Goal: Task Accomplishment & Management: Use online tool/utility

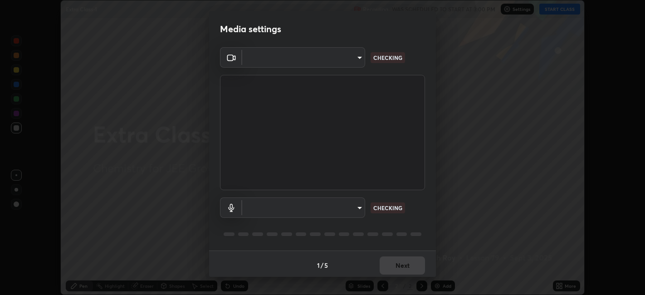
scroll to position [295, 644]
type input "052f9b30e05f62bb2e590cb50044ac96a00de3eab8a32c7a625fc31ec407be61"
click at [347, 200] on body "Erase all Extra Class-1 Recording WAS SCHEDULED TO START AT 3:00 PM Settings ST…" at bounding box center [322, 147] width 645 height 295
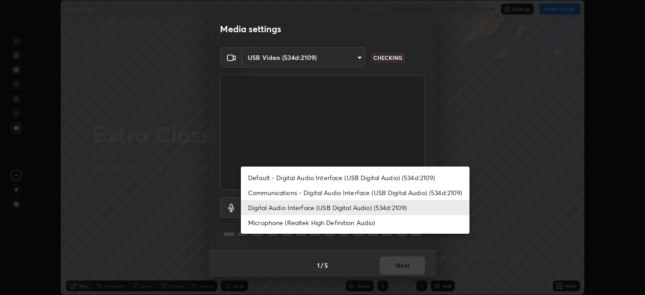
click at [338, 218] on li "Microphone (Realtek High Definition Audio)" at bounding box center [355, 222] width 228 height 15
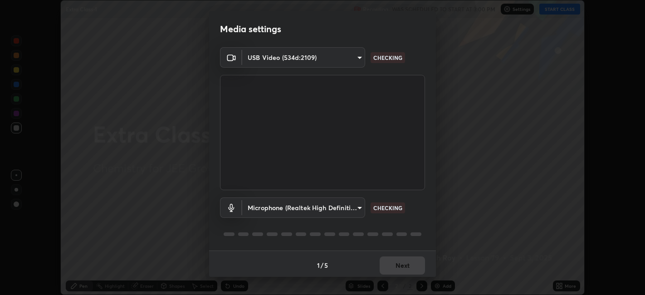
click at [342, 206] on body "Erase all Extra Class-1 Recording WAS SCHEDULED TO START AT 3:00 PM Settings ST…" at bounding box center [322, 147] width 645 height 295
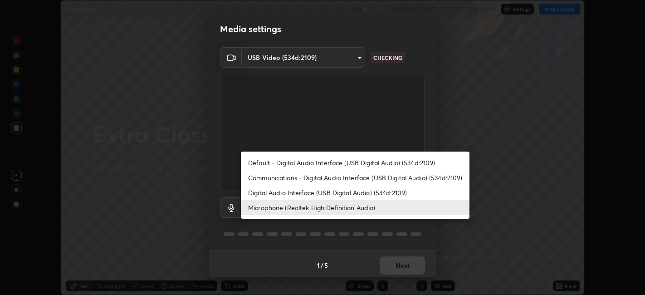
click at [346, 192] on li "Digital Audio Interface (USB Digital Audio) (534d:2109)" at bounding box center [355, 192] width 228 height 15
type input "26c45b5a75dd284b2b07efa34f095bc96a029c451b0918895cb94407aa1265c0"
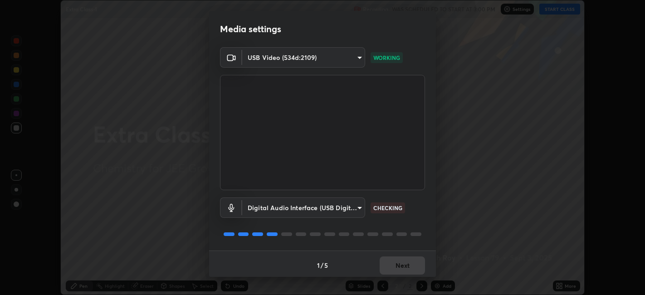
scroll to position [2, 0]
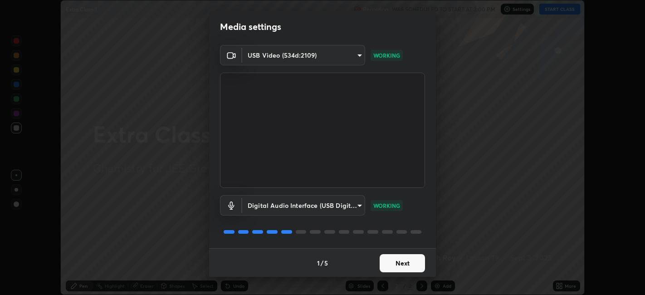
click at [401, 263] on button "Next" at bounding box center [401, 263] width 45 height 18
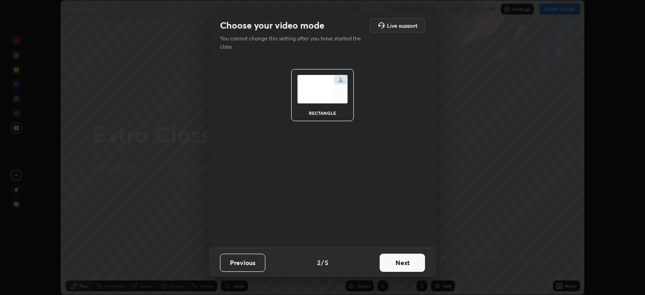
scroll to position [0, 0]
click at [404, 260] on button "Next" at bounding box center [401, 262] width 45 height 18
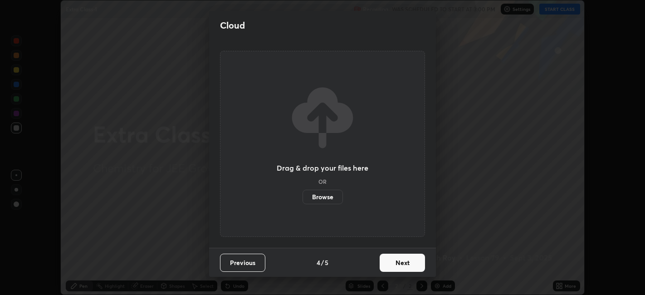
click at [411, 257] on button "Next" at bounding box center [401, 262] width 45 height 18
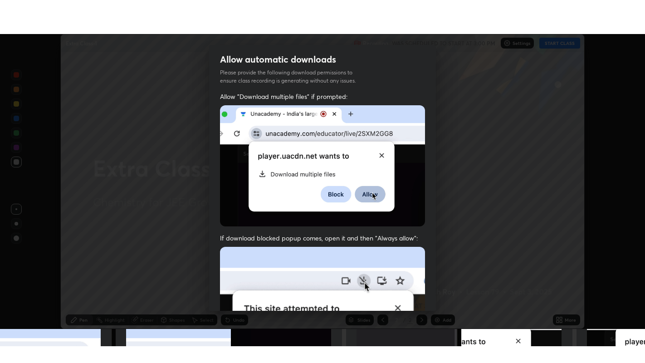
scroll to position [187, 0]
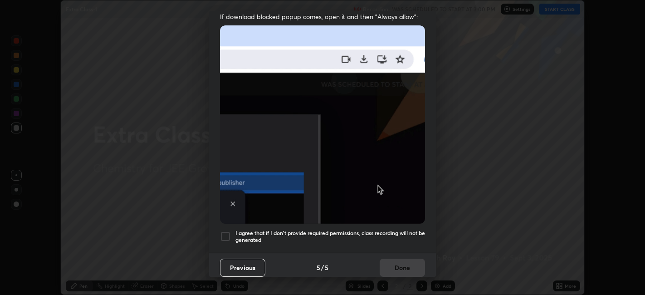
click at [231, 234] on div "I agree that if I don't provide required permissions, class recording will not …" at bounding box center [322, 236] width 205 height 11
click at [392, 258] on button "Done" at bounding box center [401, 267] width 45 height 18
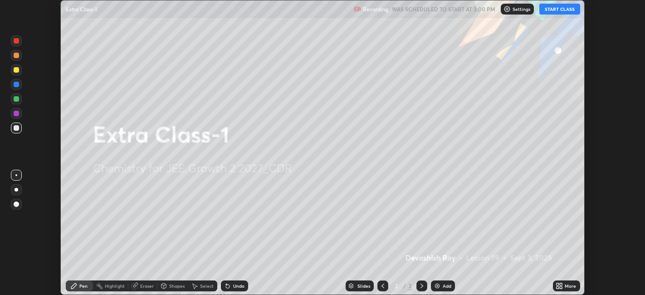
click at [558, 11] on button "START CLASS" at bounding box center [559, 9] width 41 height 11
click at [568, 285] on div "More" at bounding box center [569, 285] width 11 height 5
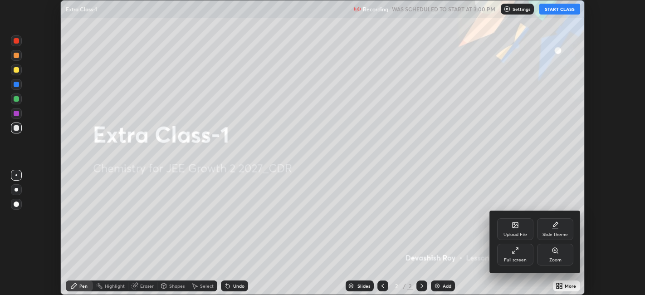
click at [515, 250] on icon at bounding box center [514, 250] width 7 height 7
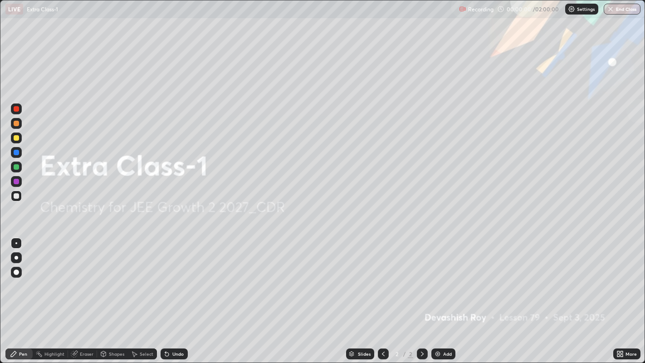
scroll to position [363, 645]
click at [439, 294] on img at bounding box center [437, 353] width 7 height 7
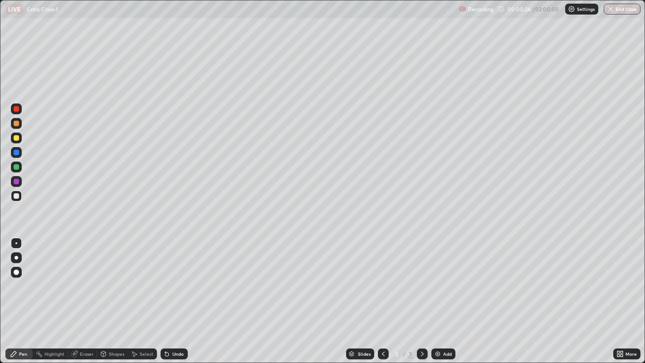
click at [14, 138] on div at bounding box center [16, 137] width 5 height 5
click at [17, 125] on div at bounding box center [16, 123] width 5 height 5
click at [178, 294] on div "Undo" at bounding box center [177, 353] width 11 height 5
click at [178, 294] on div "Undo" at bounding box center [173, 353] width 27 height 11
click at [15, 193] on div at bounding box center [16, 195] width 5 height 5
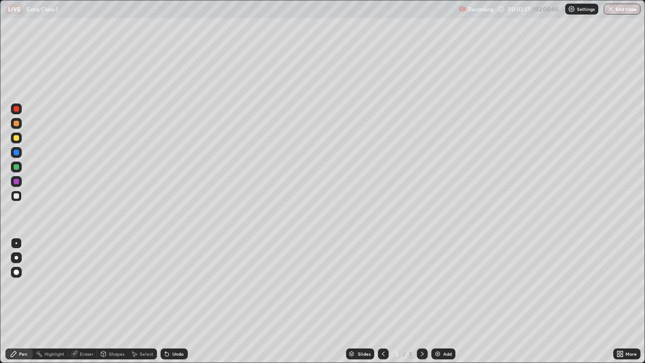
click at [15, 139] on div at bounding box center [16, 137] width 5 height 5
click at [17, 166] on div at bounding box center [16, 166] width 5 height 5
click at [15, 196] on div at bounding box center [16, 195] width 5 height 5
click at [109, 294] on div "Shapes" at bounding box center [112, 353] width 31 height 11
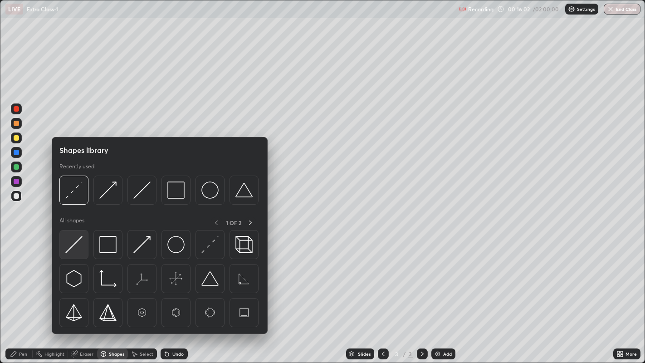
click at [76, 245] on img at bounding box center [73, 244] width 17 height 17
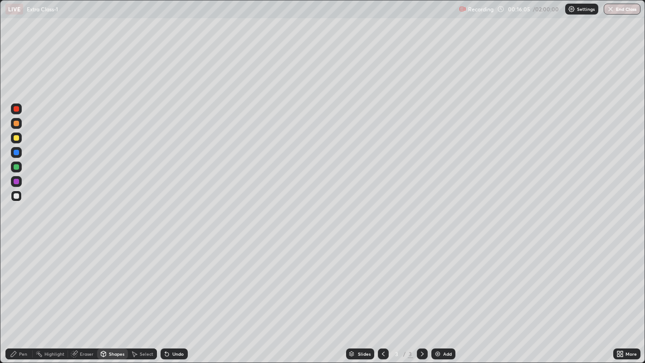
click at [18, 294] on div "Pen" at bounding box center [18, 353] width 27 height 11
click at [112, 294] on div "Shapes" at bounding box center [116, 353] width 15 height 5
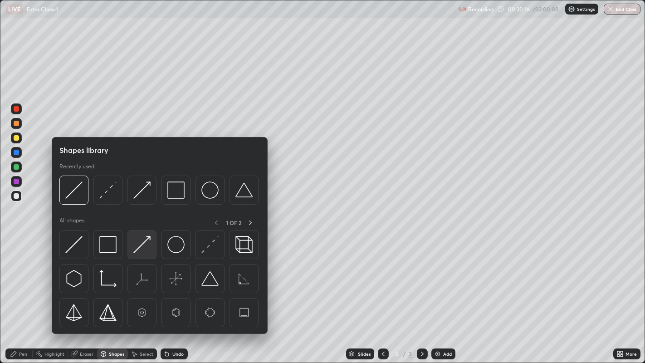
click at [144, 245] on img at bounding box center [141, 244] width 17 height 17
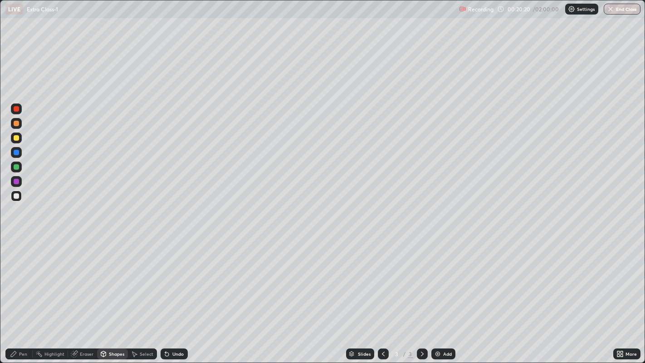
click at [19, 169] on div at bounding box center [16, 166] width 11 height 11
click at [177, 294] on div "Undo" at bounding box center [177, 353] width 11 height 5
click at [20, 137] on div at bounding box center [16, 137] width 11 height 11
click at [17, 193] on div at bounding box center [16, 195] width 5 height 5
click at [185, 294] on div "Undo" at bounding box center [173, 353] width 27 height 11
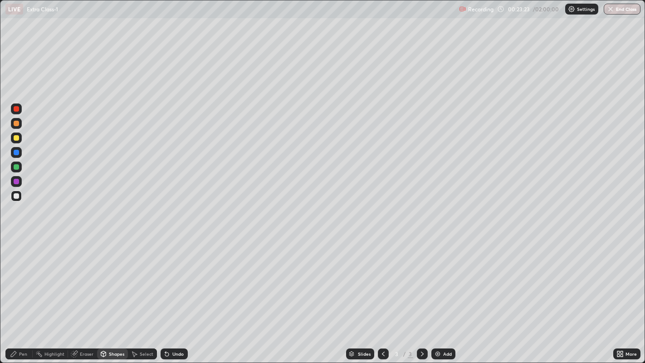
click at [22, 294] on div "Pen" at bounding box center [23, 353] width 8 height 5
click at [183, 294] on div "Undo" at bounding box center [173, 353] width 27 height 11
click at [179, 294] on div "Undo" at bounding box center [177, 353] width 11 height 5
click at [177, 294] on div "Undo" at bounding box center [177, 353] width 11 height 5
click at [444, 294] on div "Add" at bounding box center [447, 353] width 9 height 5
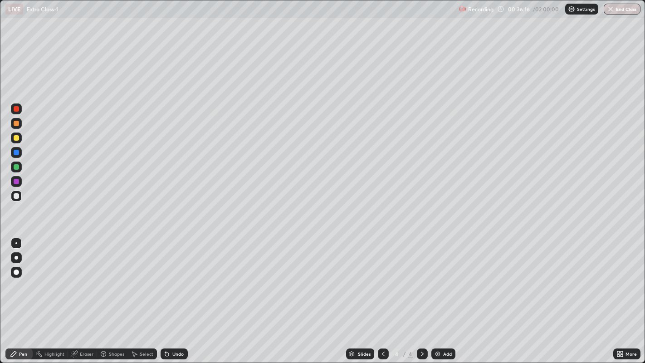
click at [17, 166] on div at bounding box center [16, 166] width 5 height 5
click at [20, 199] on div at bounding box center [16, 195] width 11 height 11
click at [144, 294] on div "Select" at bounding box center [147, 353] width 14 height 5
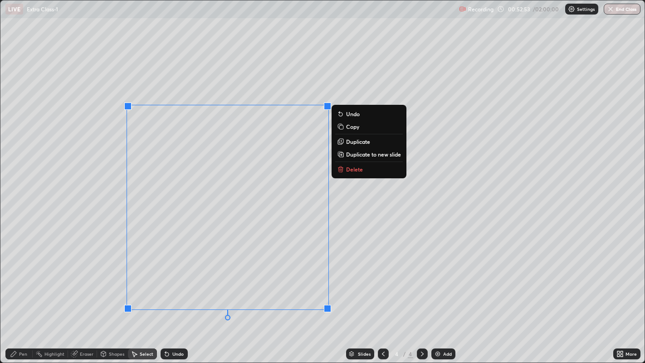
click at [345, 173] on button "Delete" at bounding box center [369, 169] width 68 height 11
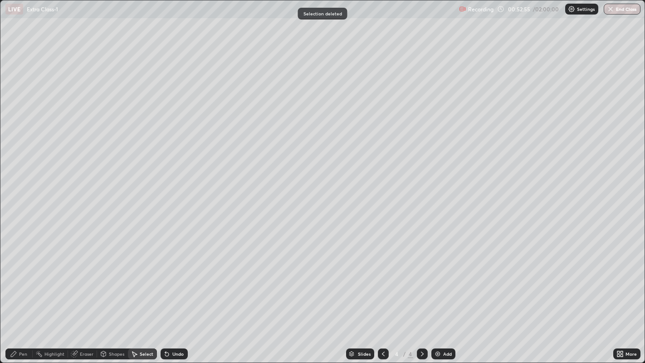
click at [20, 294] on div "Pen" at bounding box center [18, 353] width 27 height 11
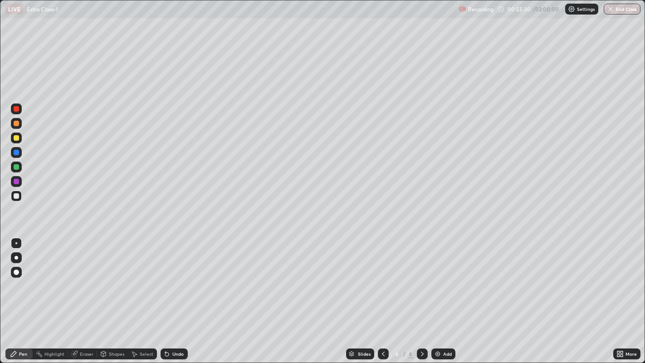
click at [110, 294] on div "Shapes" at bounding box center [112, 353] width 31 height 11
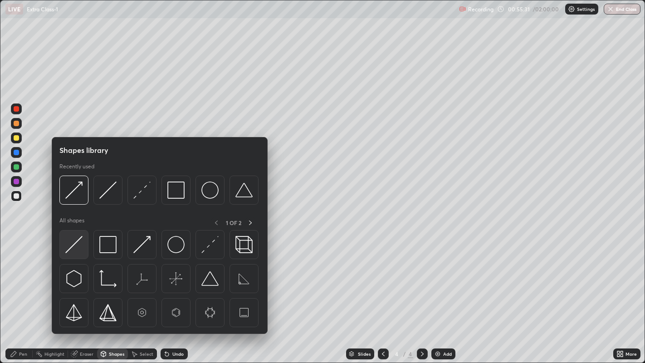
click at [68, 248] on img at bounding box center [73, 244] width 17 height 17
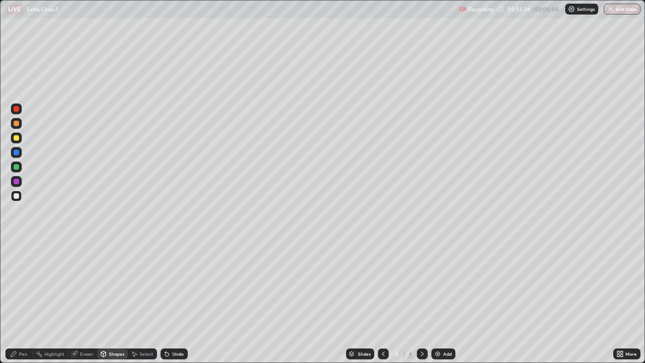
click at [21, 294] on div "Pen" at bounding box center [18, 353] width 27 height 11
click at [112, 294] on div "Shapes" at bounding box center [116, 353] width 15 height 5
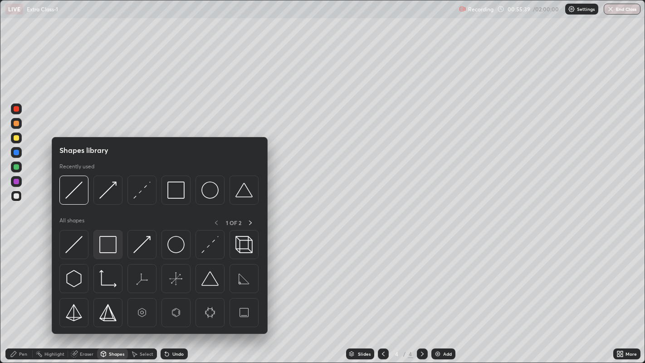
click at [114, 238] on img at bounding box center [107, 244] width 17 height 17
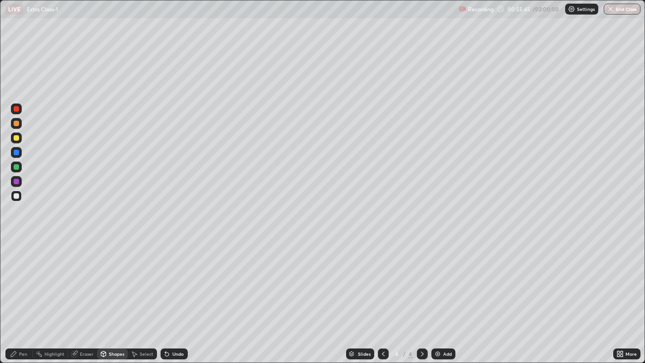
click at [117, 294] on div "Shapes" at bounding box center [116, 353] width 15 height 5
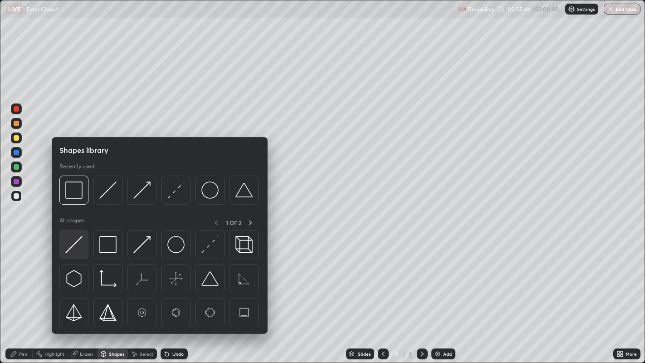
click at [86, 248] on div at bounding box center [73, 244] width 29 height 29
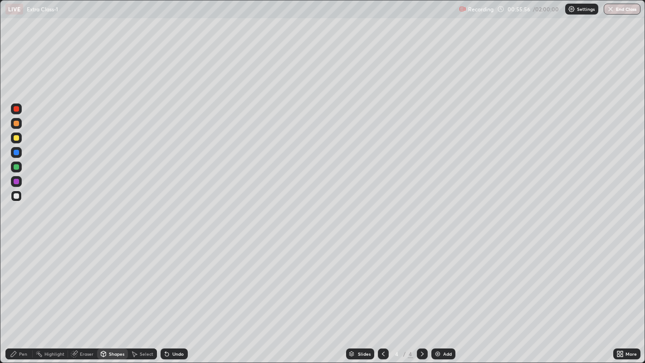
click at [17, 294] on icon at bounding box center [13, 353] width 7 height 7
click at [175, 294] on div "Undo" at bounding box center [177, 353] width 11 height 5
click at [177, 294] on div "Undo" at bounding box center [177, 353] width 11 height 5
click at [80, 294] on div "Eraser" at bounding box center [87, 353] width 14 height 5
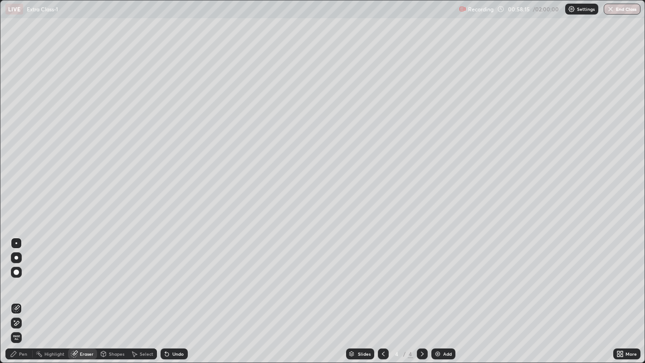
click at [29, 294] on div "Pen" at bounding box center [18, 353] width 27 height 11
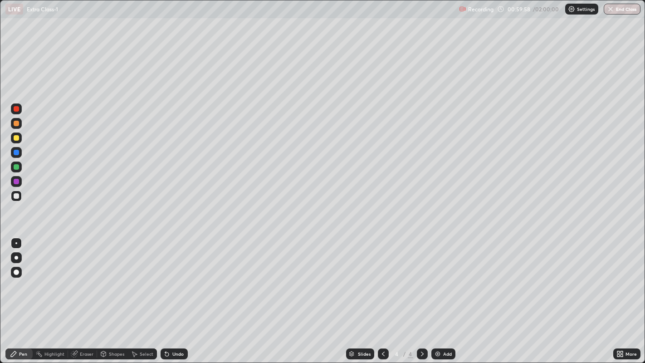
click at [107, 294] on div "Shapes" at bounding box center [112, 353] width 31 height 11
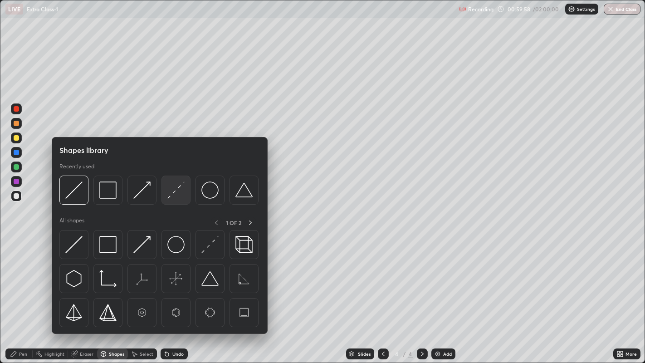
click at [76, 244] on img at bounding box center [73, 244] width 17 height 17
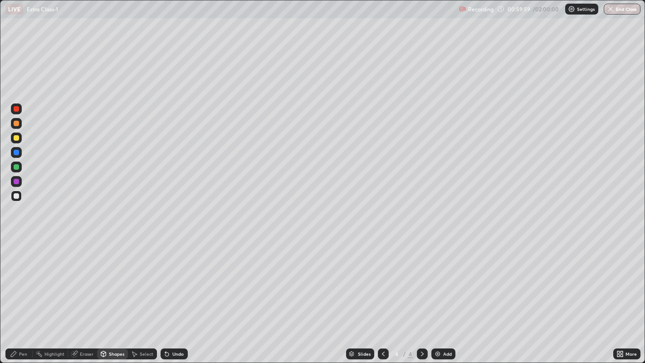
click at [17, 165] on div at bounding box center [16, 166] width 5 height 5
click at [18, 294] on div "Pen" at bounding box center [18, 353] width 27 height 11
click at [15, 197] on div at bounding box center [16, 195] width 5 height 5
click at [442, 294] on div "Add" at bounding box center [443, 353] width 24 height 11
click at [16, 138] on div at bounding box center [16, 137] width 5 height 5
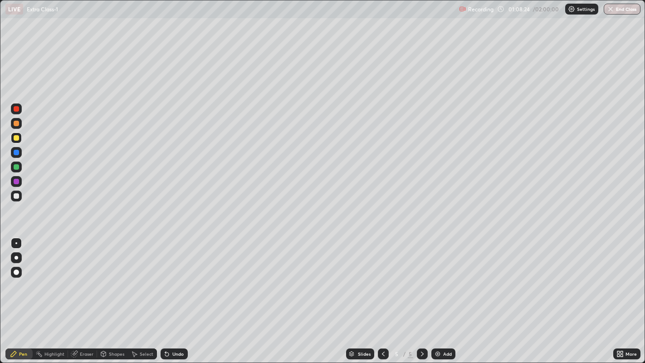
click at [16, 196] on div at bounding box center [16, 195] width 5 height 5
click at [378, 294] on div at bounding box center [383, 353] width 11 height 11
click at [410, 294] on div "5" at bounding box center [410, 354] width 5 height 8
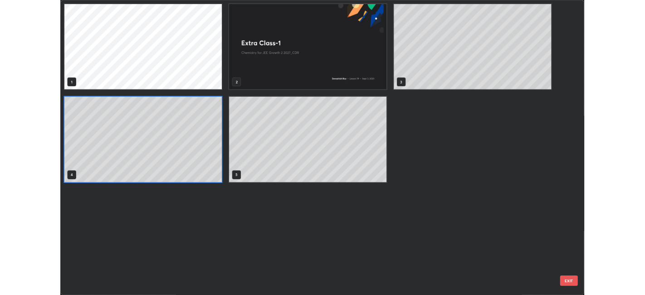
scroll to position [359, 640]
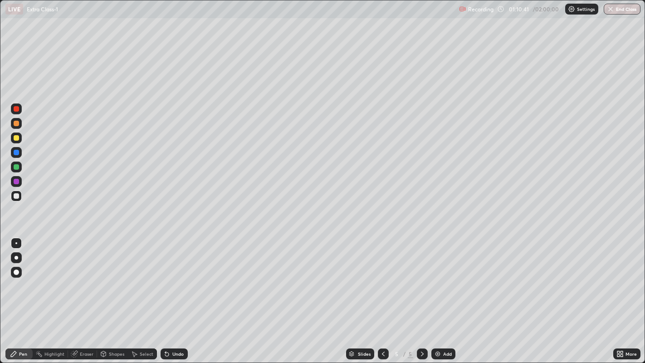
click at [19, 170] on div at bounding box center [16, 166] width 11 height 11
click at [20, 196] on div at bounding box center [16, 195] width 11 height 11
click at [112, 294] on div "Shapes" at bounding box center [116, 353] width 15 height 5
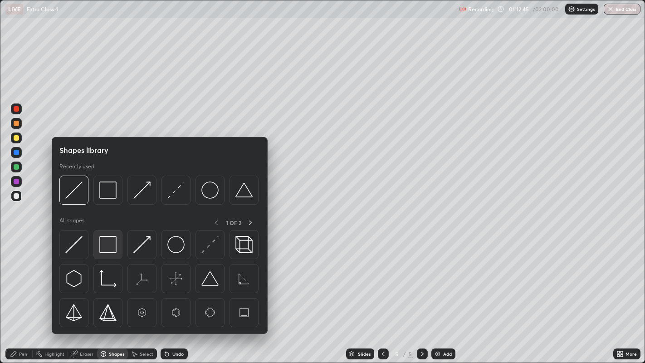
click at [106, 248] on img at bounding box center [107, 244] width 17 height 17
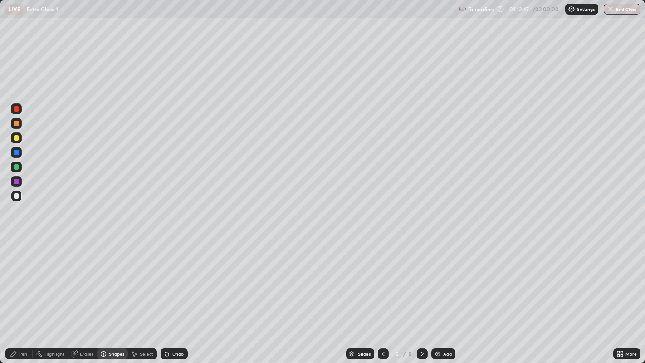
click at [14, 294] on icon at bounding box center [13, 353] width 5 height 5
click at [165, 294] on icon at bounding box center [167, 354] width 4 height 4
click at [116, 294] on div "Shapes" at bounding box center [116, 353] width 15 height 5
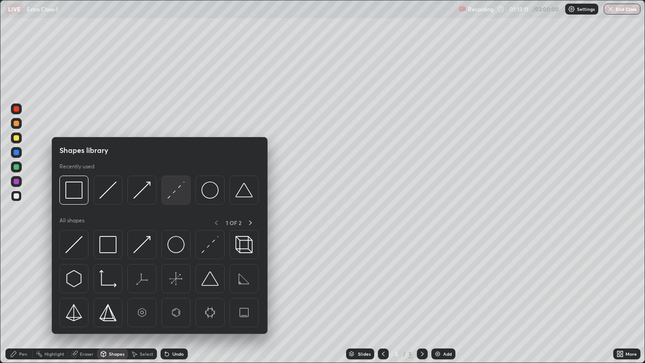
click at [106, 243] on img at bounding box center [107, 244] width 17 height 17
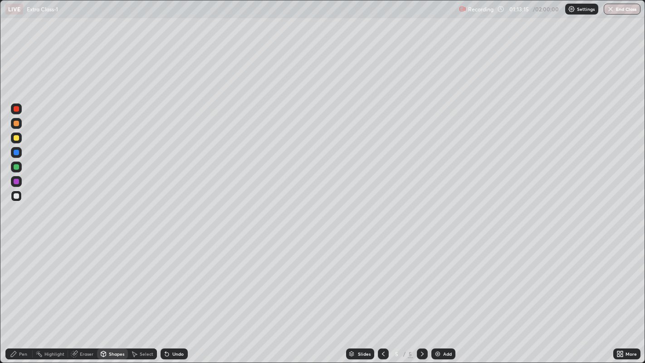
click at [20, 294] on div "Pen" at bounding box center [18, 353] width 27 height 11
click at [114, 294] on div "Shapes" at bounding box center [112, 353] width 31 height 11
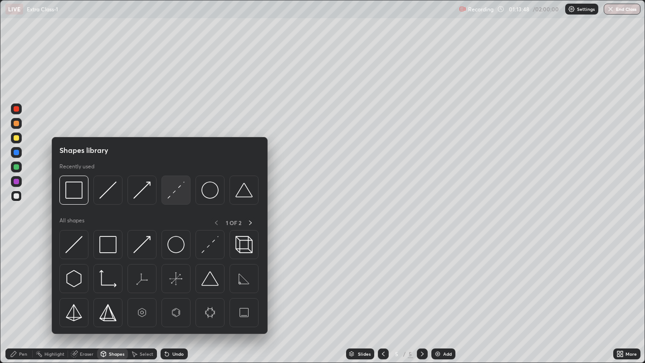
click at [103, 250] on img at bounding box center [107, 244] width 17 height 17
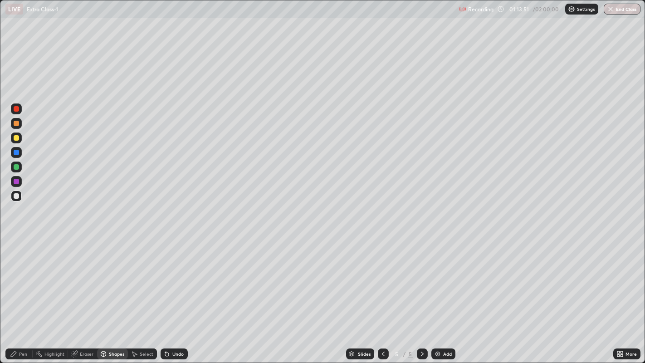
click at [34, 294] on div "Highlight" at bounding box center [50, 353] width 35 height 11
click at [20, 294] on div "Pen" at bounding box center [23, 353] width 8 height 5
click at [118, 294] on div "Shapes" at bounding box center [116, 353] width 15 height 5
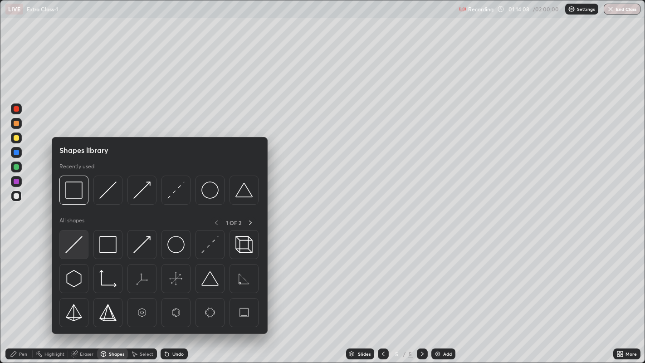
click at [83, 244] on div at bounding box center [73, 244] width 29 height 29
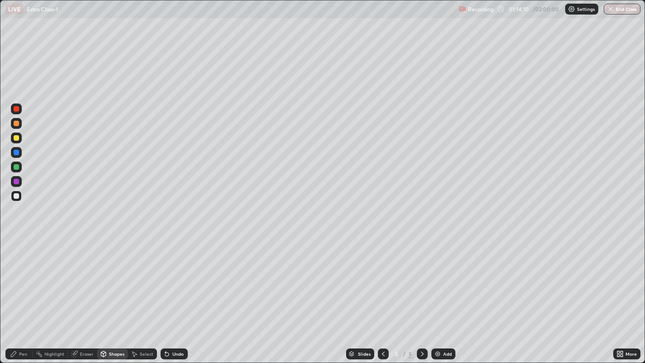
click at [17, 294] on icon at bounding box center [13, 353] width 7 height 7
click at [112, 294] on div "Shapes" at bounding box center [116, 353] width 15 height 5
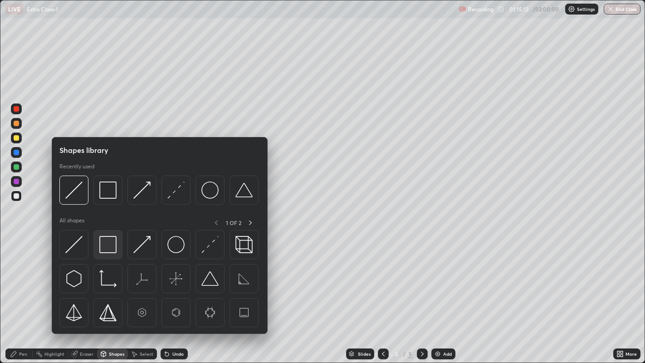
click at [106, 246] on img at bounding box center [107, 244] width 17 height 17
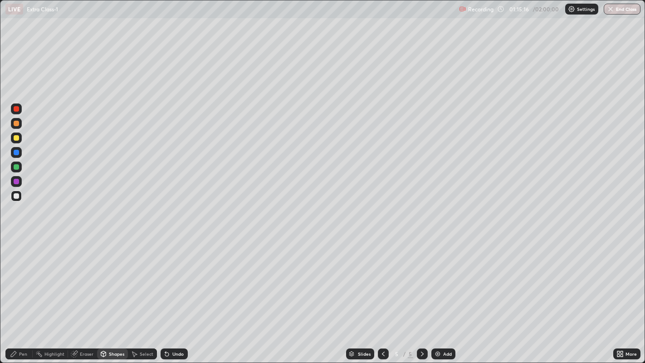
click at [116, 294] on div "Shapes" at bounding box center [116, 353] width 15 height 5
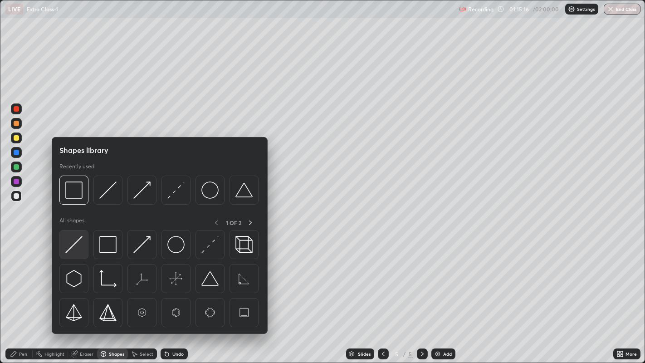
click at [82, 248] on img at bounding box center [73, 244] width 17 height 17
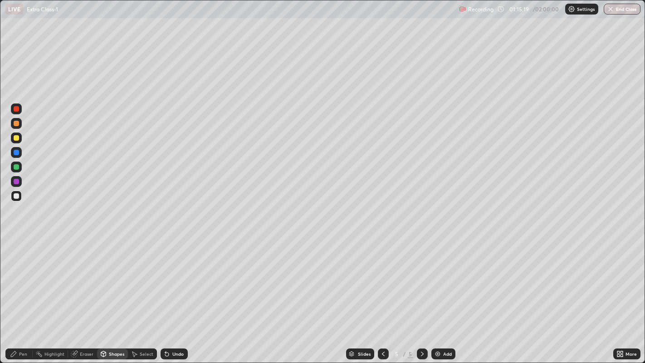
click at [21, 294] on div "Pen" at bounding box center [23, 353] width 8 height 5
click at [169, 294] on icon at bounding box center [166, 353] width 7 height 7
click at [112, 294] on div "Shapes" at bounding box center [116, 353] width 15 height 5
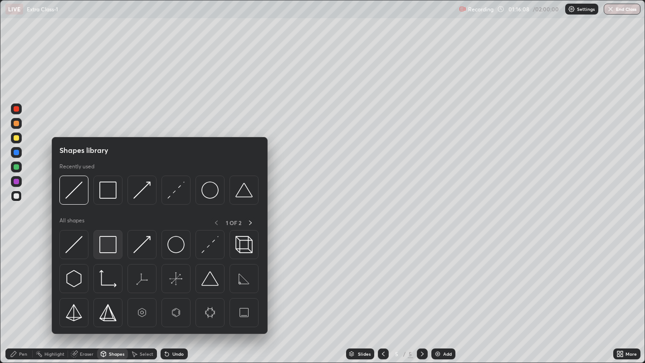
click at [102, 247] on img at bounding box center [107, 244] width 17 height 17
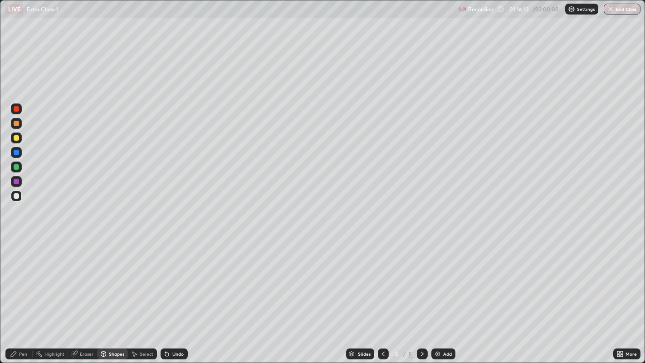
click at [110, 294] on div "Shapes" at bounding box center [116, 353] width 15 height 5
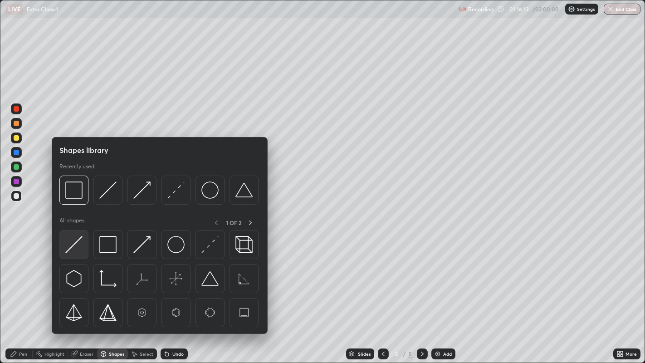
click at [81, 251] on img at bounding box center [73, 244] width 17 height 17
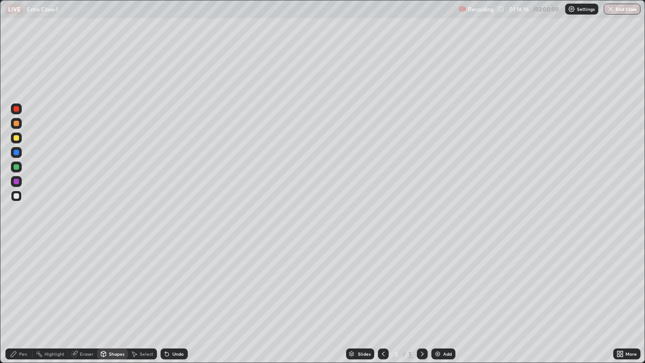
click at [18, 294] on div "Pen" at bounding box center [18, 353] width 27 height 11
click at [113, 294] on div "Shapes" at bounding box center [116, 353] width 15 height 5
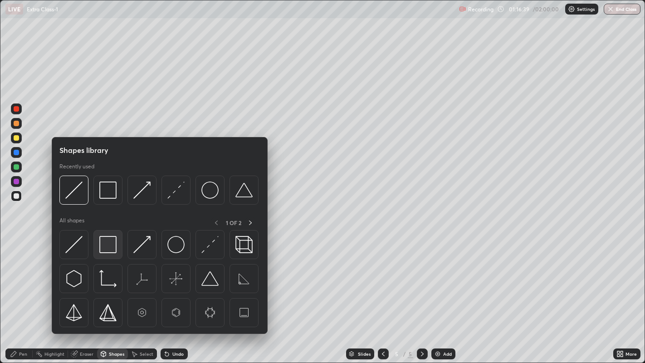
click at [111, 248] on img at bounding box center [107, 244] width 17 height 17
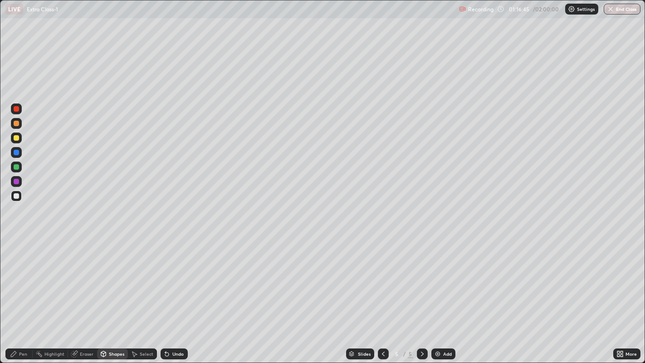
click at [114, 294] on div "Shapes" at bounding box center [112, 353] width 31 height 11
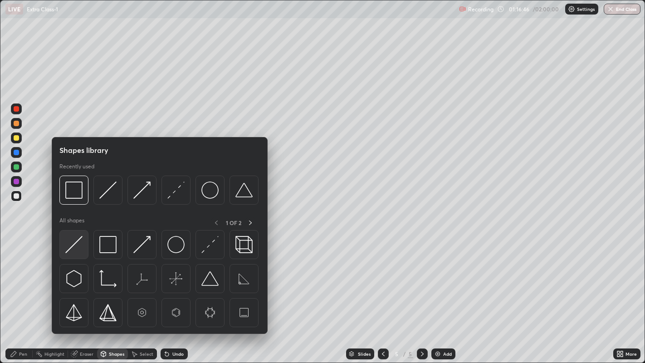
click at [81, 248] on img at bounding box center [73, 244] width 17 height 17
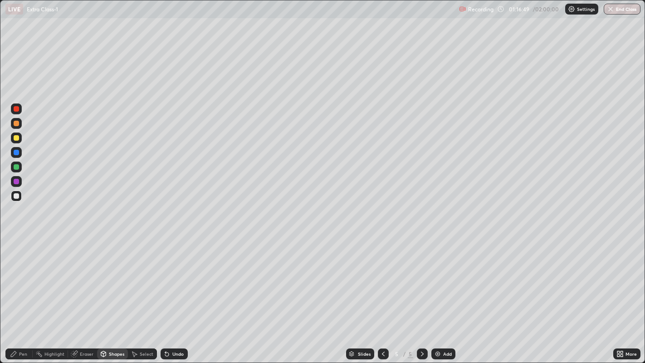
click at [15, 294] on icon at bounding box center [13, 353] width 7 height 7
click at [113, 294] on div "Shapes" at bounding box center [112, 353] width 31 height 11
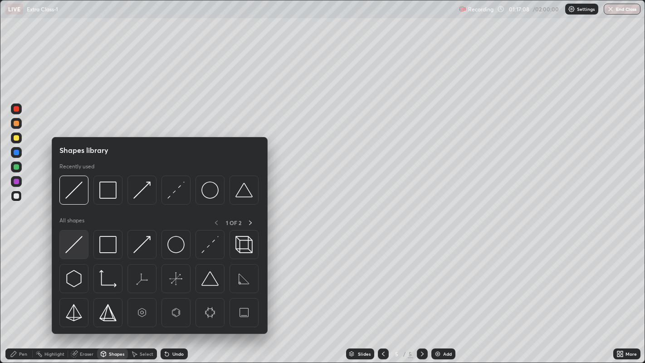
click at [74, 248] on img at bounding box center [73, 244] width 17 height 17
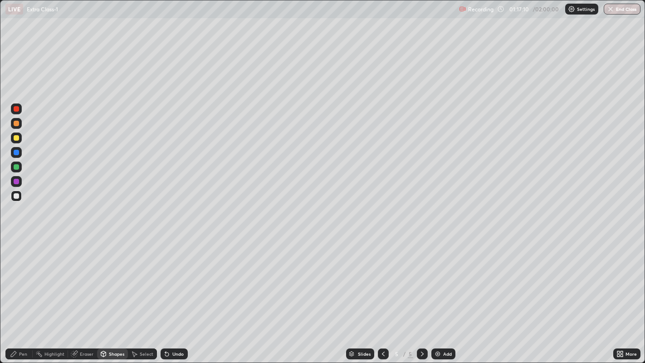
click at [18, 294] on div "Pen" at bounding box center [18, 353] width 27 height 11
click at [110, 294] on div "Shapes" at bounding box center [116, 353] width 15 height 5
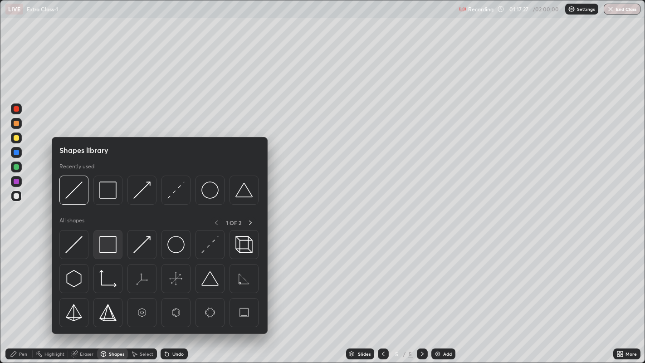
click at [113, 243] on img at bounding box center [107, 244] width 17 height 17
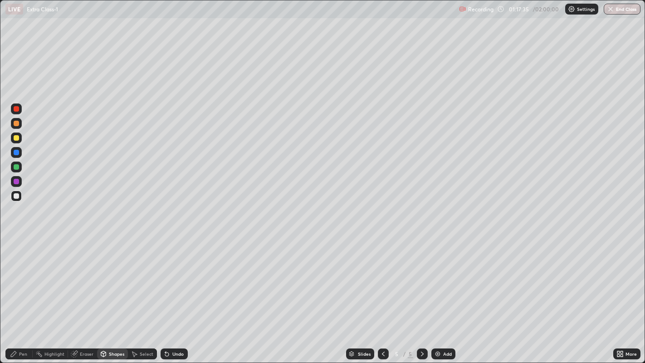
click at [24, 294] on div "Pen" at bounding box center [23, 353] width 8 height 5
click at [175, 294] on div "Undo" at bounding box center [177, 353] width 11 height 5
click at [439, 294] on img at bounding box center [437, 353] width 7 height 7
click at [170, 294] on div "Undo" at bounding box center [173, 353] width 27 height 11
click at [177, 294] on div "Undo" at bounding box center [177, 353] width 11 height 5
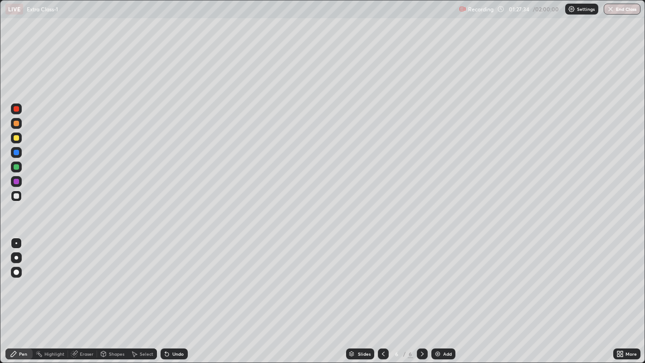
click at [110, 294] on div "Shapes" at bounding box center [116, 353] width 15 height 5
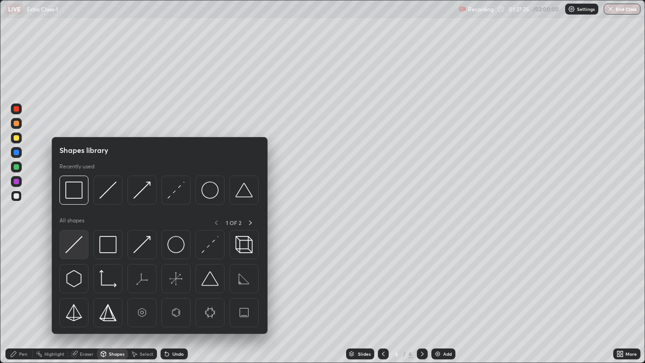
click at [78, 245] on img at bounding box center [73, 244] width 17 height 17
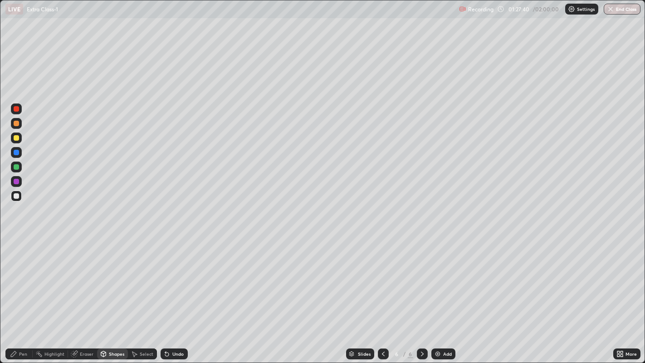
click at [169, 294] on icon at bounding box center [166, 353] width 7 height 7
click at [14, 294] on icon at bounding box center [13, 353] width 7 height 7
click at [145, 294] on div "Select" at bounding box center [147, 353] width 14 height 5
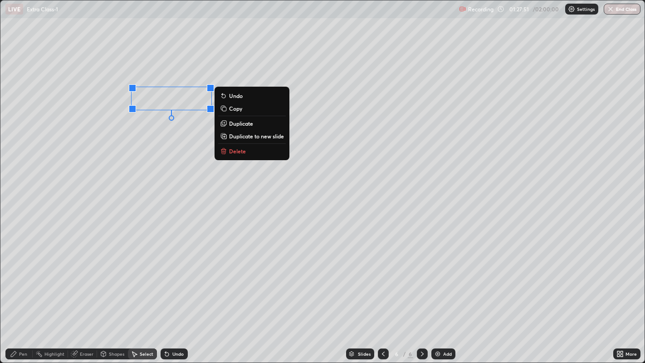
click at [234, 122] on p "Duplicate" at bounding box center [241, 123] width 24 height 7
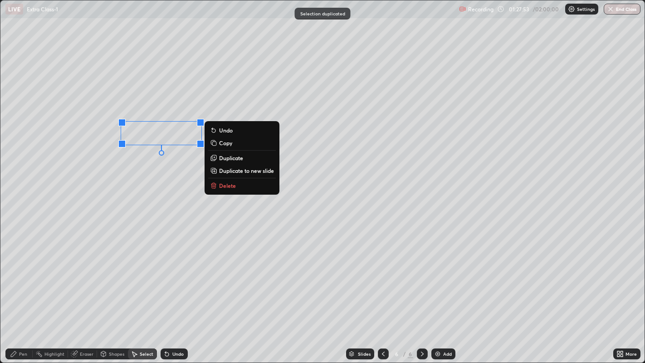
click at [223, 157] on p "Duplicate" at bounding box center [231, 157] width 24 height 7
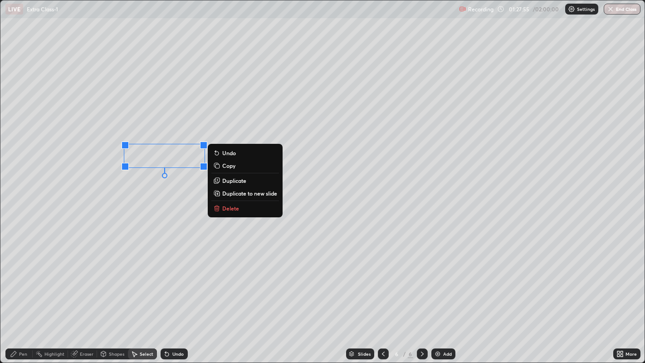
click at [226, 179] on p "Duplicate" at bounding box center [234, 180] width 24 height 7
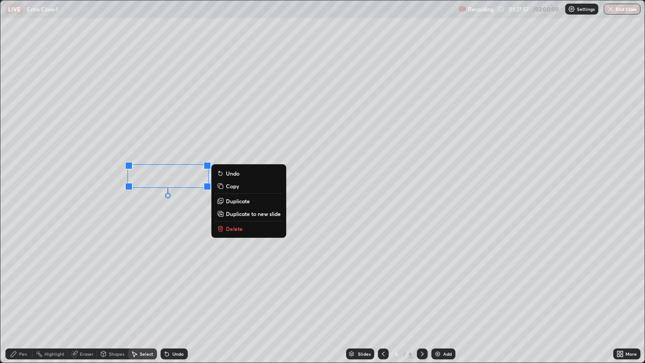
click at [232, 201] on p "Duplicate" at bounding box center [238, 200] width 24 height 7
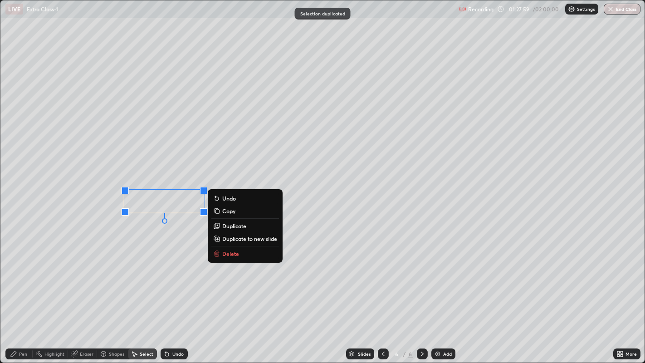
click at [231, 223] on p "Duplicate" at bounding box center [234, 225] width 24 height 7
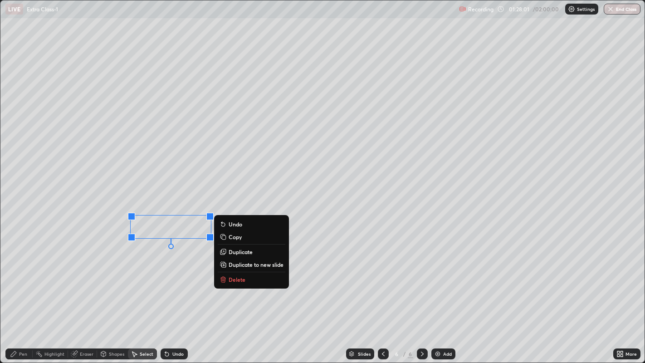
click at [228, 246] on button "Duplicate" at bounding box center [252, 251] width 68 height 11
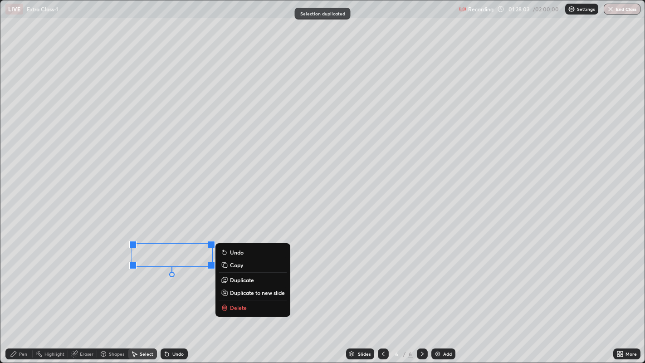
click at [240, 278] on p "Duplicate" at bounding box center [242, 279] width 24 height 7
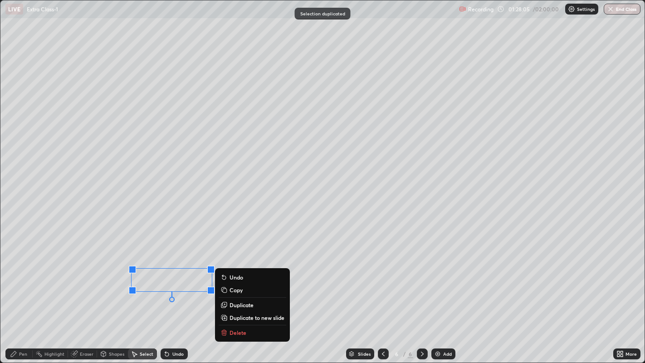
click at [235, 294] on button "Duplicate" at bounding box center [252, 304] width 68 height 11
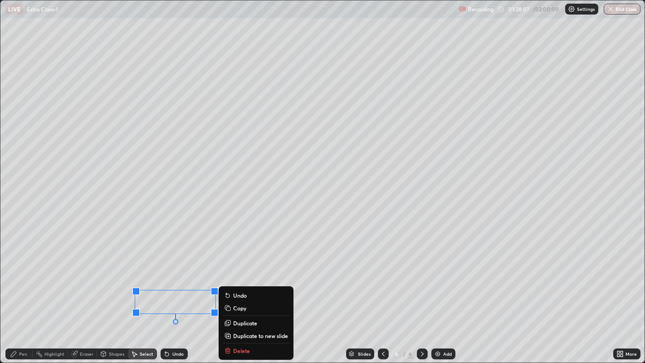
click at [250, 252] on div "0 ° Undo Copy Duplicate Duplicate to new slide Delete" at bounding box center [322, 181] width 644 height 362
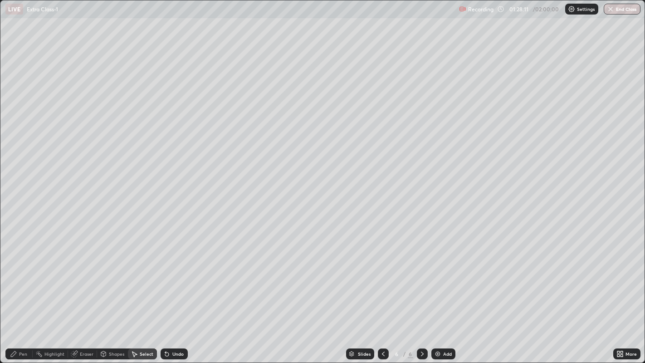
click at [621, 294] on icon at bounding box center [621, 355] width 2 height 2
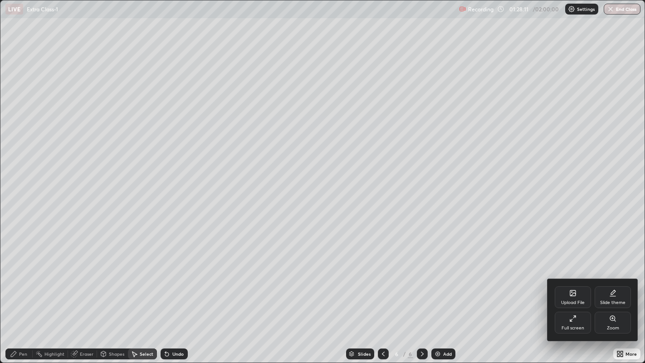
click at [572, 294] on icon at bounding box center [572, 318] width 7 height 7
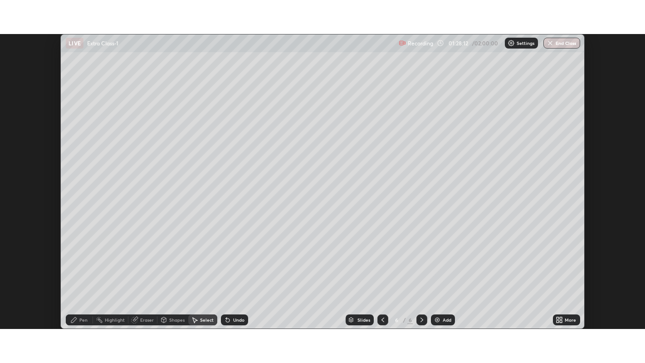
scroll to position [45037, 44687]
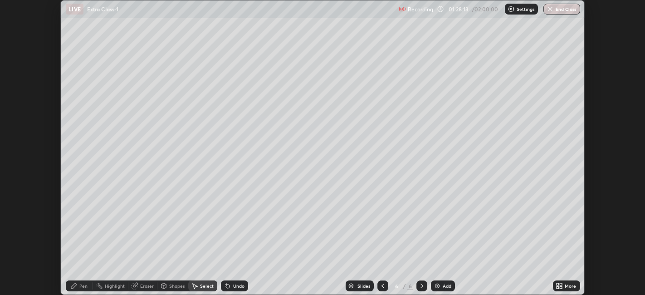
click at [573, 285] on div "More" at bounding box center [569, 285] width 11 height 5
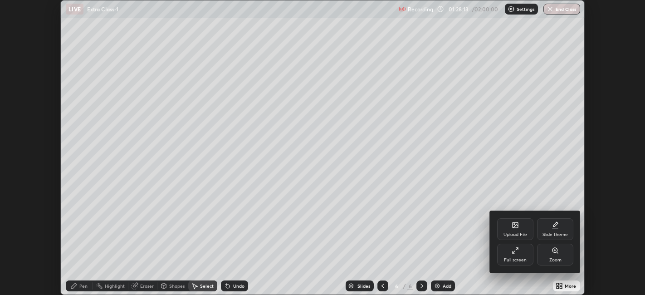
click at [517, 254] on div "Full screen" at bounding box center [515, 254] width 36 height 22
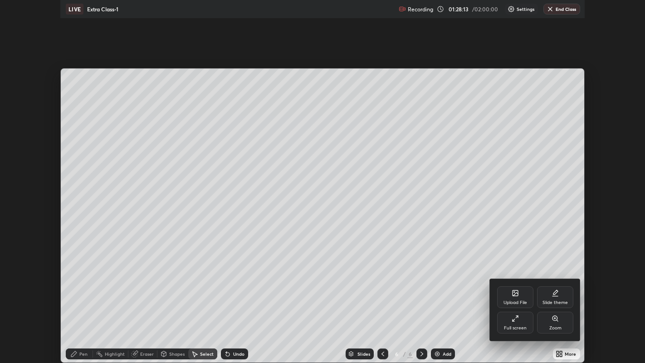
scroll to position [363, 645]
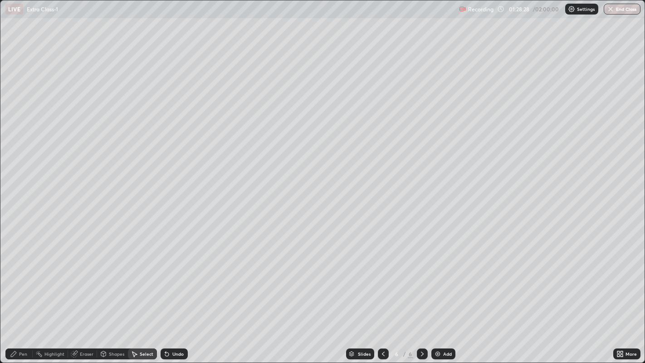
click at [13, 294] on icon at bounding box center [13, 353] width 7 height 7
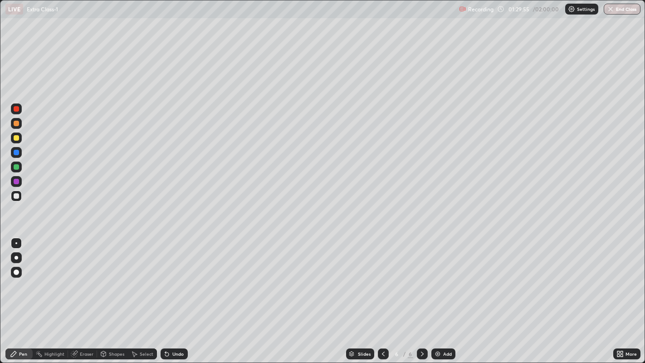
click at [173, 294] on div "Undo" at bounding box center [177, 353] width 11 height 5
click at [446, 294] on div "Add" at bounding box center [447, 353] width 9 height 5
click at [144, 294] on div "Select" at bounding box center [147, 353] width 14 height 5
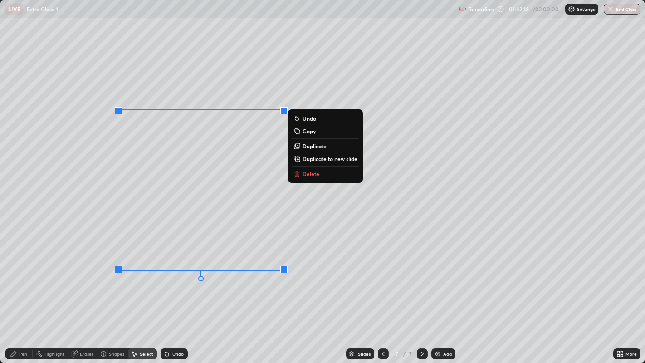
click at [312, 177] on button "Delete" at bounding box center [325, 173] width 68 height 11
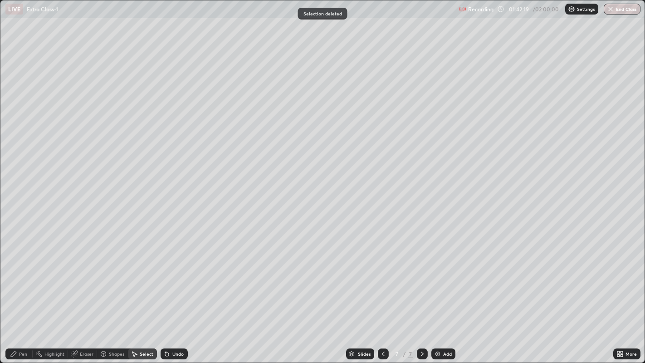
click at [17, 294] on div "Pen" at bounding box center [18, 353] width 27 height 11
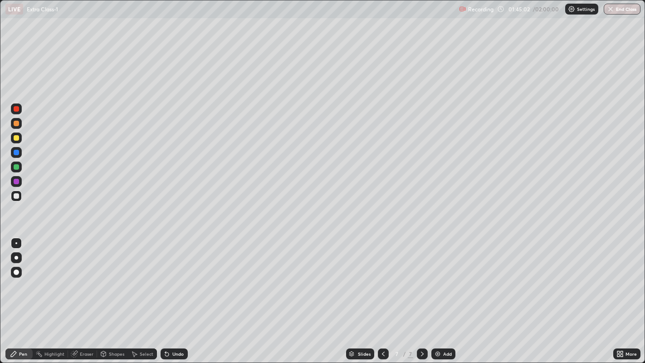
click at [141, 294] on div "Select" at bounding box center [147, 353] width 14 height 5
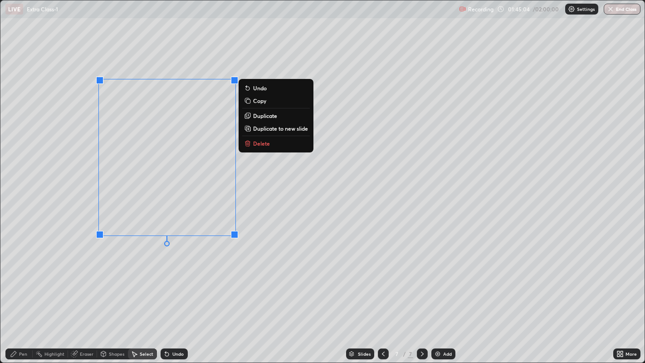
click at [254, 139] on button "Delete" at bounding box center [276, 143] width 68 height 11
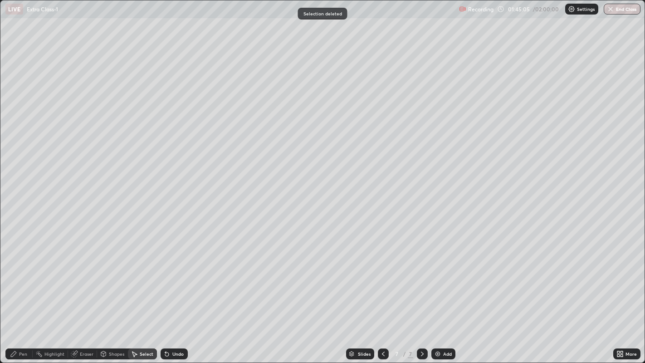
click at [16, 294] on icon at bounding box center [13, 353] width 7 height 7
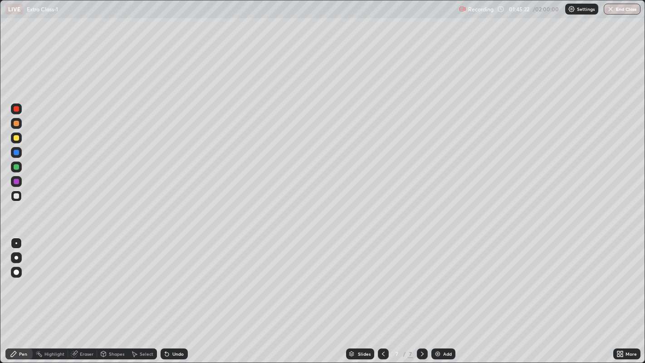
click at [170, 294] on div "Undo" at bounding box center [172, 354] width 31 height 18
click at [171, 294] on div "Undo" at bounding box center [172, 354] width 31 height 18
click at [171, 294] on div "Undo" at bounding box center [173, 353] width 27 height 11
click at [172, 294] on div "Undo" at bounding box center [177, 353] width 11 height 5
click at [168, 294] on div "Undo" at bounding box center [172, 354] width 31 height 18
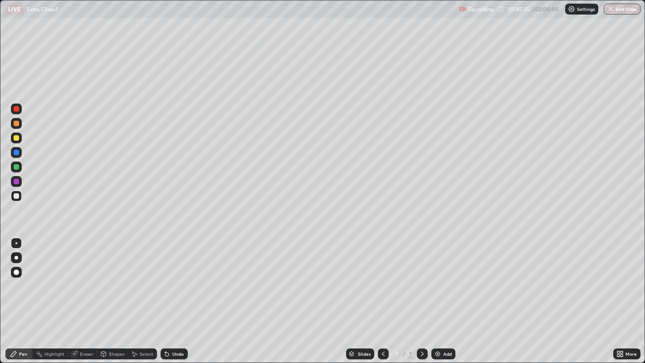
click at [165, 294] on div "Undo" at bounding box center [173, 353] width 27 height 11
click at [109, 294] on div "Shapes" at bounding box center [116, 353] width 15 height 5
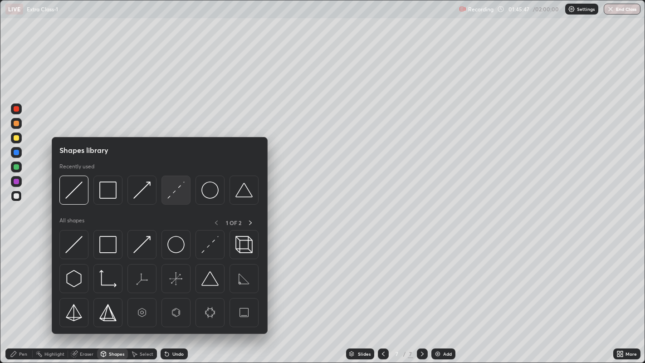
click at [177, 197] on img at bounding box center [175, 189] width 17 height 17
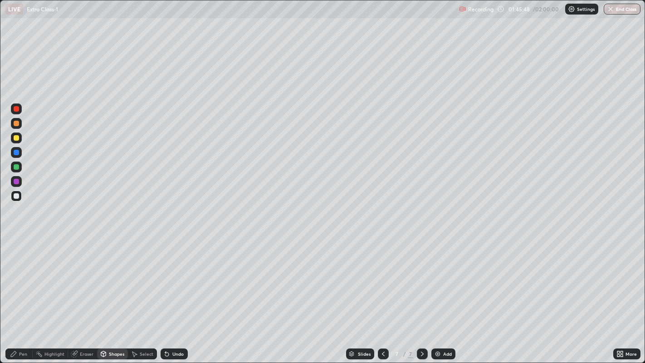
click at [16, 105] on div at bounding box center [16, 108] width 11 height 11
click at [20, 294] on div "Pen" at bounding box center [23, 353] width 8 height 5
click at [16, 197] on div at bounding box center [16, 195] width 5 height 5
click at [170, 294] on div "Undo" at bounding box center [173, 353] width 27 height 11
click at [110, 294] on div "Shapes" at bounding box center [112, 353] width 31 height 11
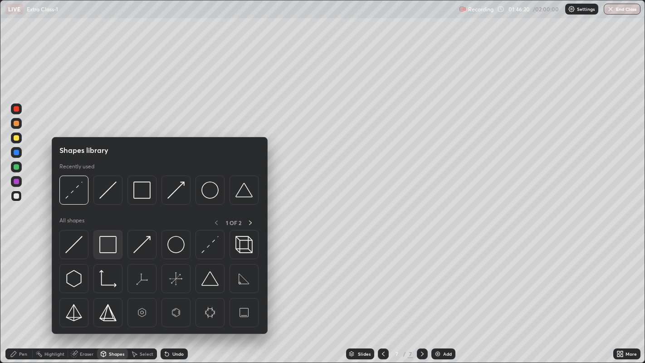
click at [102, 243] on img at bounding box center [107, 244] width 17 height 17
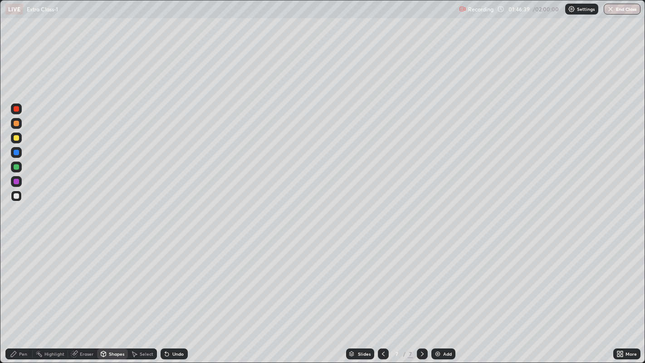
click at [19, 294] on div "Pen" at bounding box center [23, 353] width 8 height 5
click at [113, 294] on div "Shapes" at bounding box center [116, 353] width 15 height 5
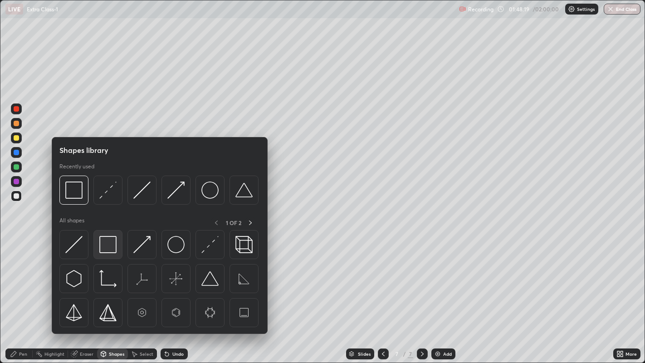
click at [104, 248] on img at bounding box center [107, 244] width 17 height 17
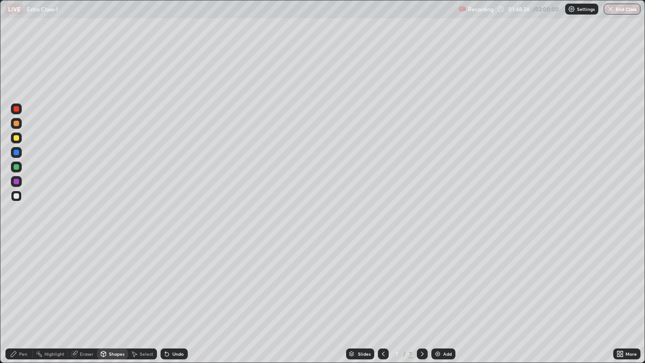
click at [115, 294] on div "Shapes" at bounding box center [112, 353] width 31 height 11
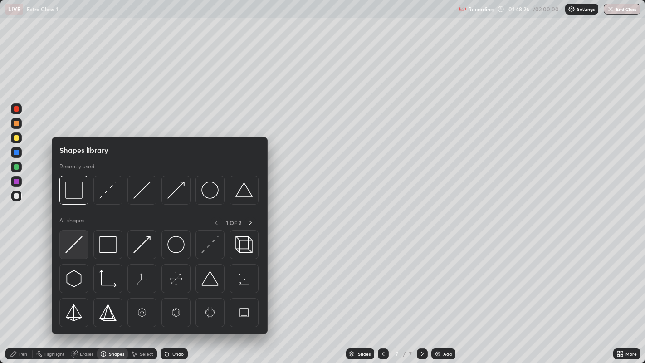
click at [70, 240] on img at bounding box center [73, 244] width 17 height 17
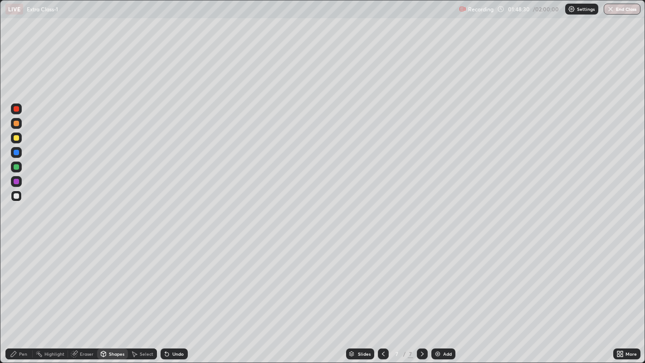
click at [25, 294] on div "Pen" at bounding box center [18, 353] width 27 height 11
click at [16, 166] on div at bounding box center [16, 166] width 5 height 5
click at [19, 197] on div at bounding box center [16, 195] width 11 height 11
click at [109, 294] on div "Shapes" at bounding box center [112, 353] width 31 height 11
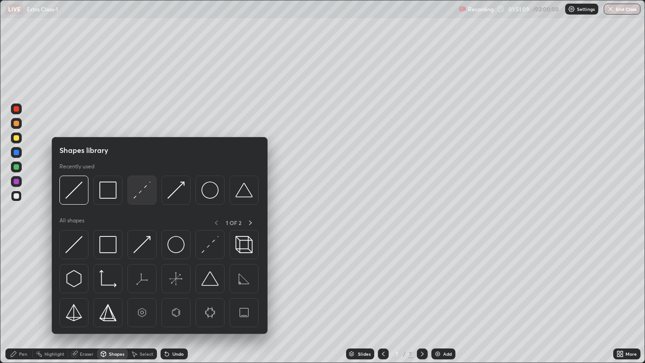
click at [136, 199] on div at bounding box center [141, 189] width 29 height 29
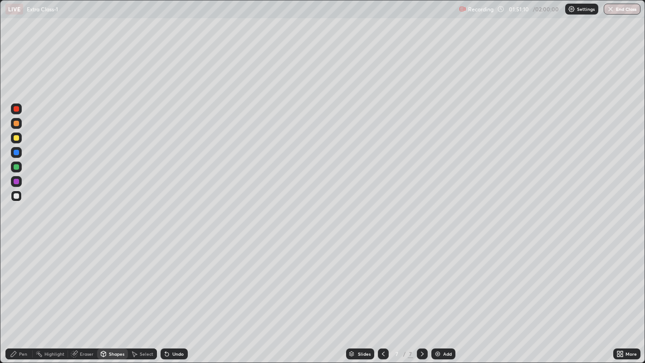
click at [15, 113] on div at bounding box center [16, 108] width 11 height 11
click at [20, 294] on div "Pen" at bounding box center [23, 353] width 8 height 5
click at [16, 198] on div at bounding box center [16, 195] width 5 height 5
click at [16, 138] on div at bounding box center [16, 137] width 5 height 5
click at [170, 294] on div "Undo" at bounding box center [172, 354] width 31 height 18
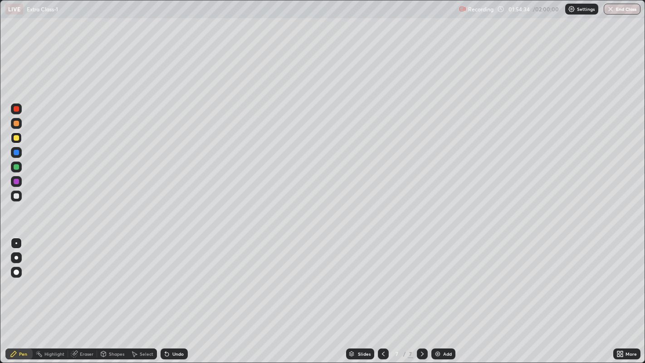
click at [167, 294] on div "Undo" at bounding box center [173, 353] width 27 height 11
click at [166, 294] on icon at bounding box center [167, 354] width 4 height 4
click at [163, 294] on icon at bounding box center [166, 353] width 7 height 7
click at [14, 199] on div at bounding box center [16, 195] width 11 height 11
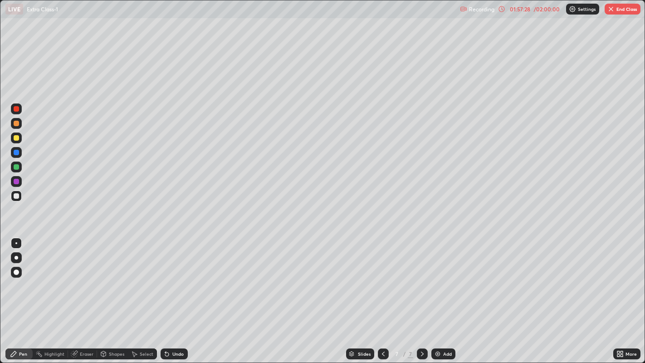
click at [145, 294] on div "Select" at bounding box center [147, 353] width 14 height 5
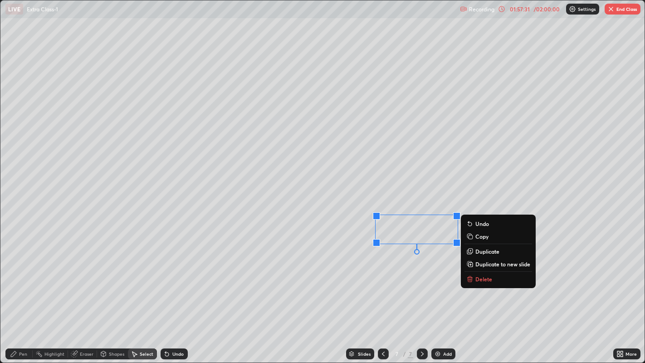
click at [474, 278] on button "Delete" at bounding box center [498, 278] width 68 height 11
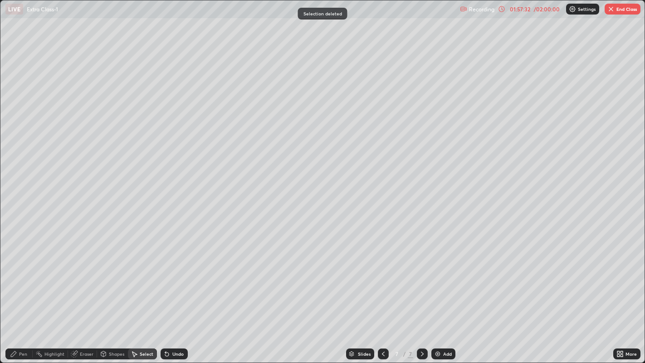
click at [22, 294] on div "Pen" at bounding box center [18, 353] width 27 height 11
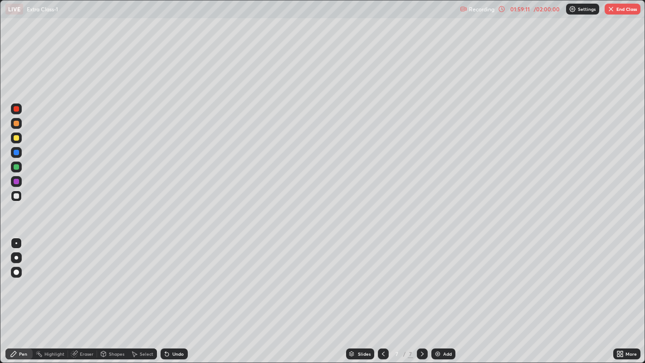
click at [443, 294] on div "Add" at bounding box center [443, 353] width 24 height 11
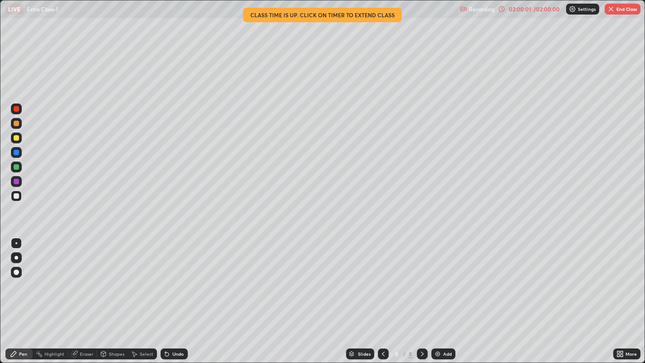
click at [614, 12] on button "End Class" at bounding box center [622, 9] width 36 height 11
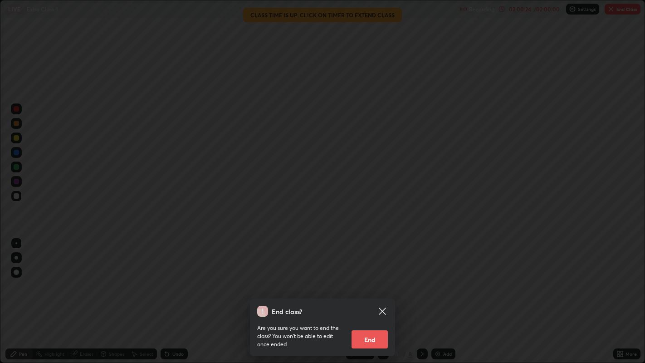
click at [384, 294] on button "End" at bounding box center [369, 339] width 36 height 18
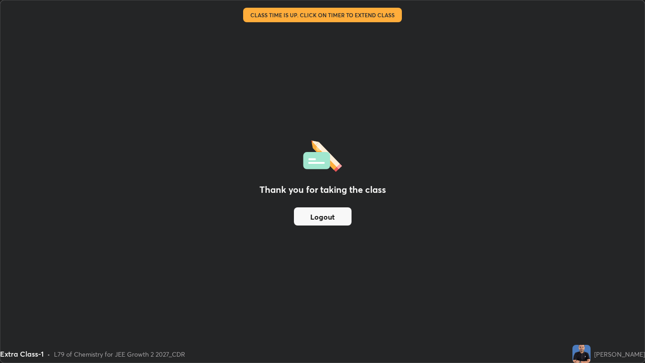
click at [330, 216] on button "Logout" at bounding box center [323, 216] width 58 height 18
